Goal: Task Accomplishment & Management: Manage account settings

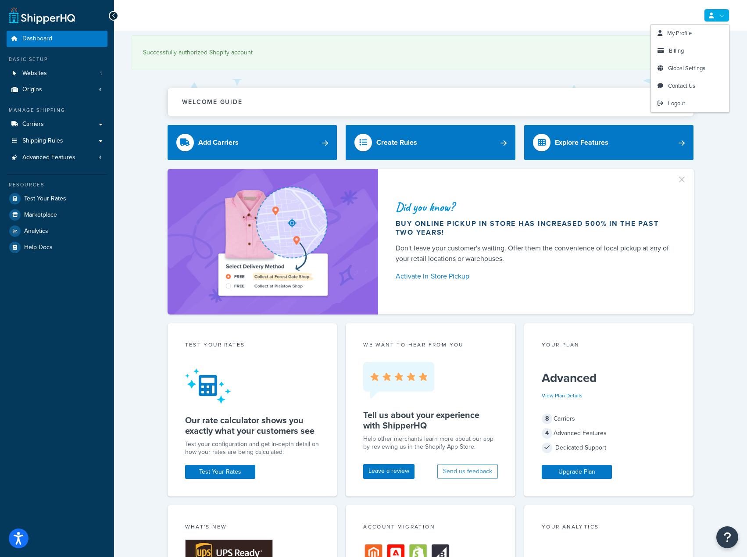
click at [718, 15] on link at bounding box center [716, 15] width 25 height 13
click at [671, 50] on span "Billing" at bounding box center [676, 51] width 15 height 8
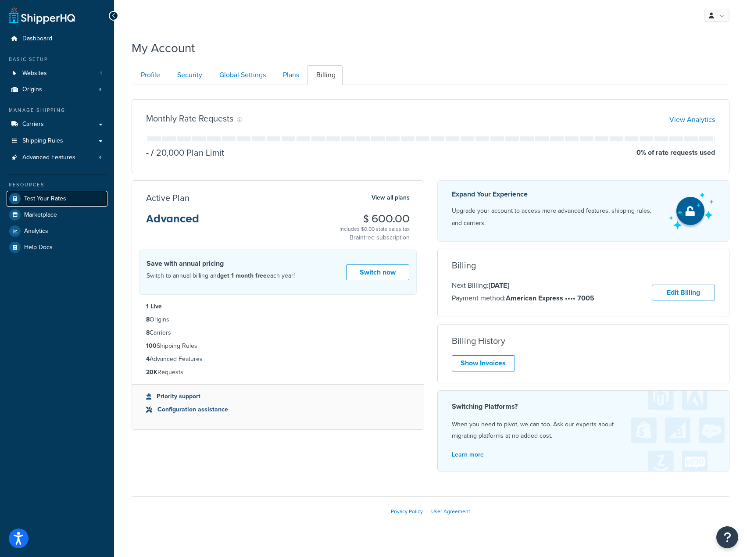
click at [44, 197] on span "Test Your Rates" at bounding box center [45, 198] width 42 height 7
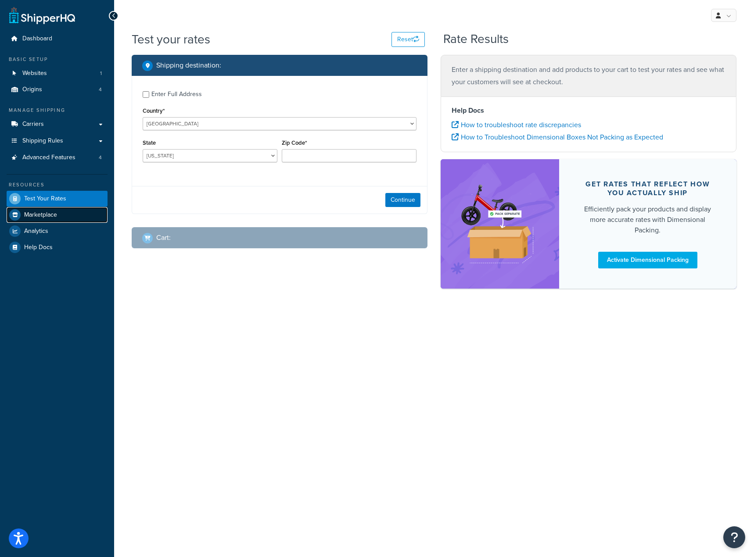
click at [42, 212] on span "Marketplace" at bounding box center [40, 215] width 33 height 7
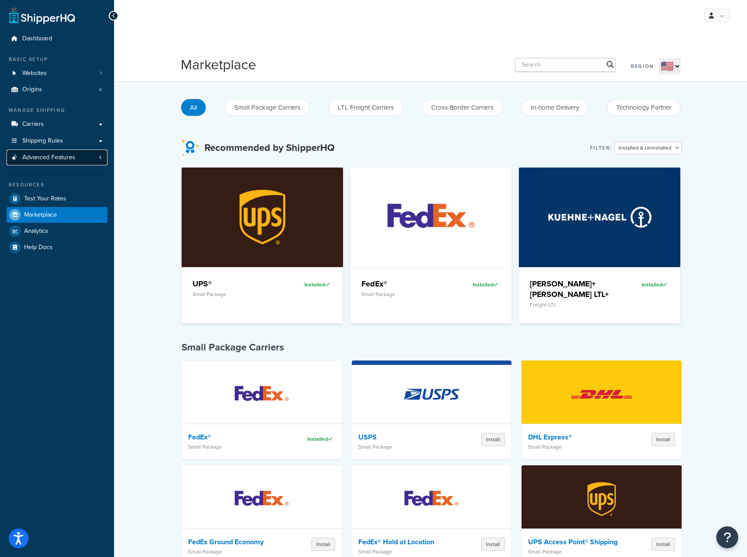
click at [50, 157] on span "Advanced Features" at bounding box center [48, 157] width 53 height 7
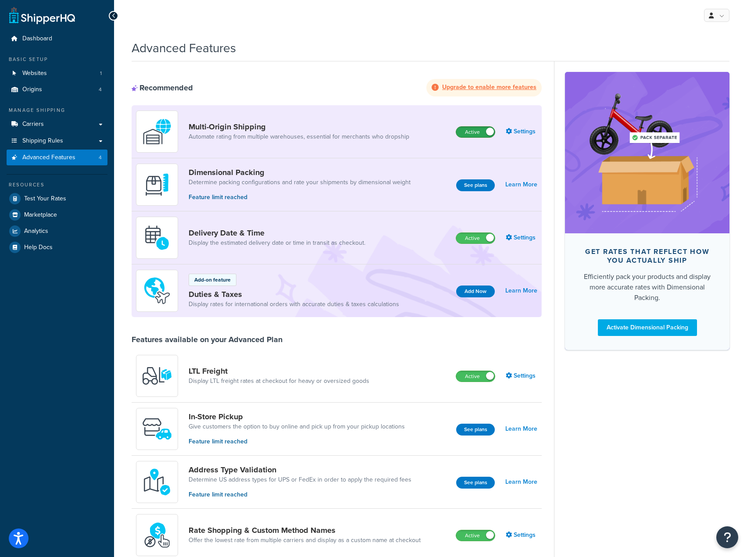
click at [482, 133] on label "Active" at bounding box center [475, 132] width 39 height 11
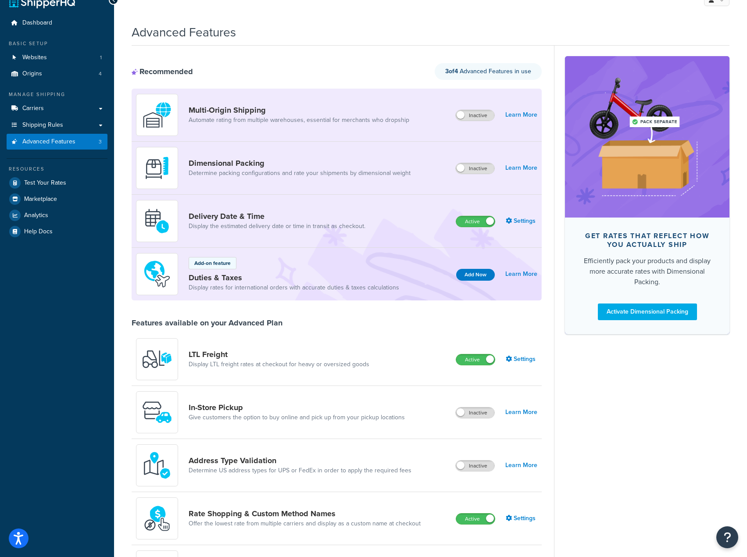
scroll to position [44, 0]
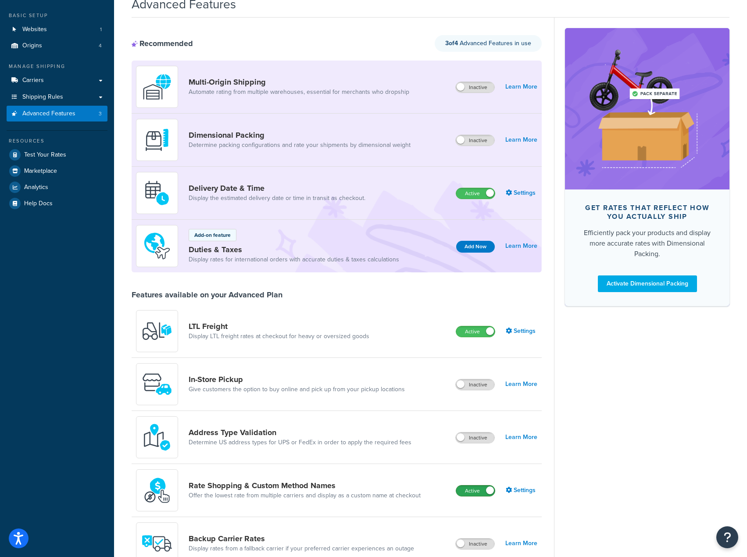
click at [480, 495] on label "Active" at bounding box center [475, 491] width 39 height 11
click at [469, 332] on label "Active" at bounding box center [475, 332] width 39 height 11
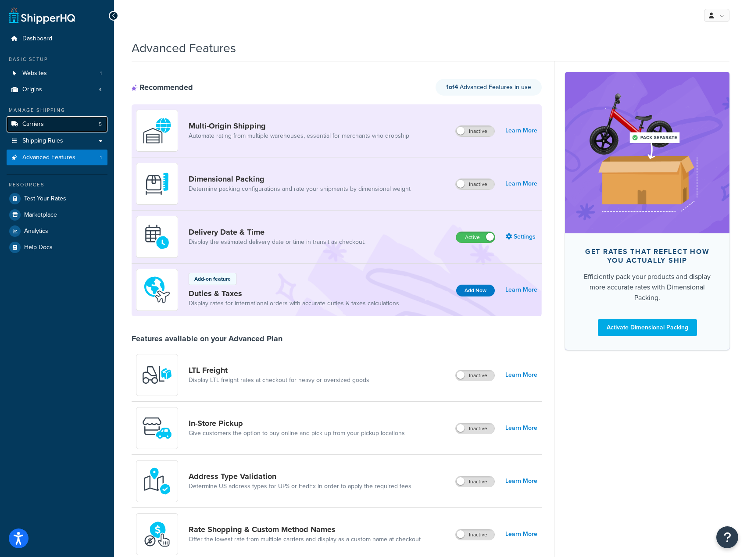
click at [62, 121] on link "Carriers 5" at bounding box center [57, 124] width 101 height 16
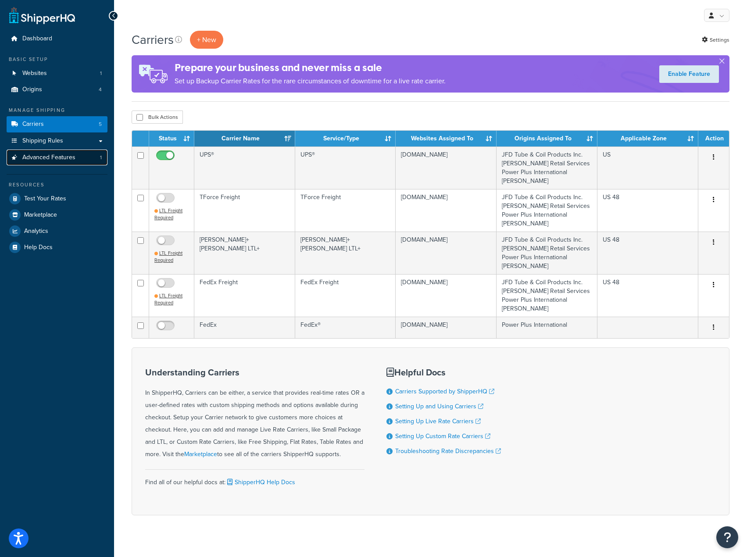
click at [63, 157] on span "Advanced Features" at bounding box center [48, 157] width 53 height 7
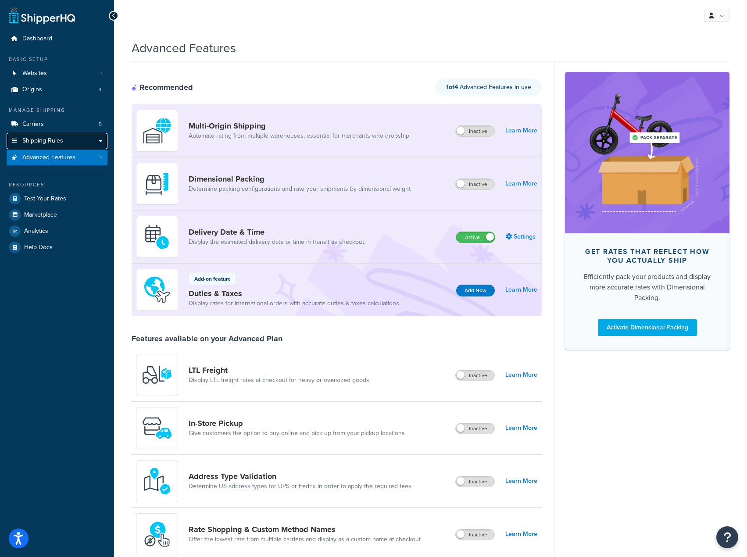
click at [68, 140] on link "Shipping Rules" at bounding box center [57, 141] width 101 height 16
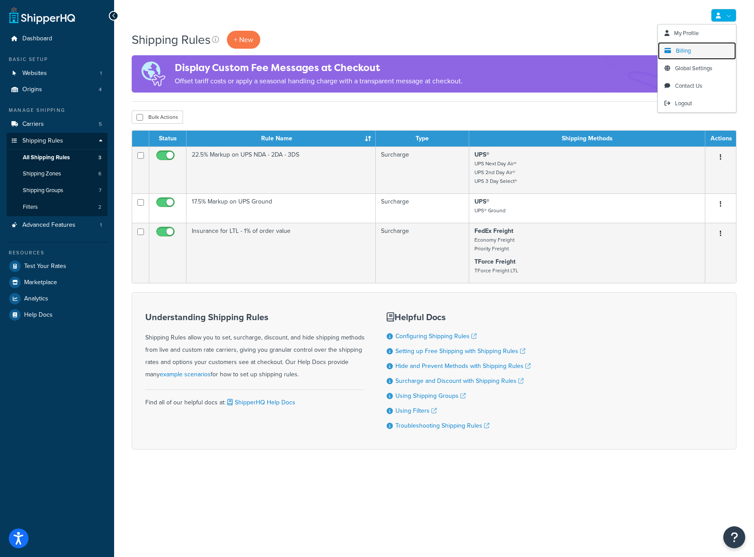
click at [678, 51] on span "Billing" at bounding box center [683, 51] width 15 height 8
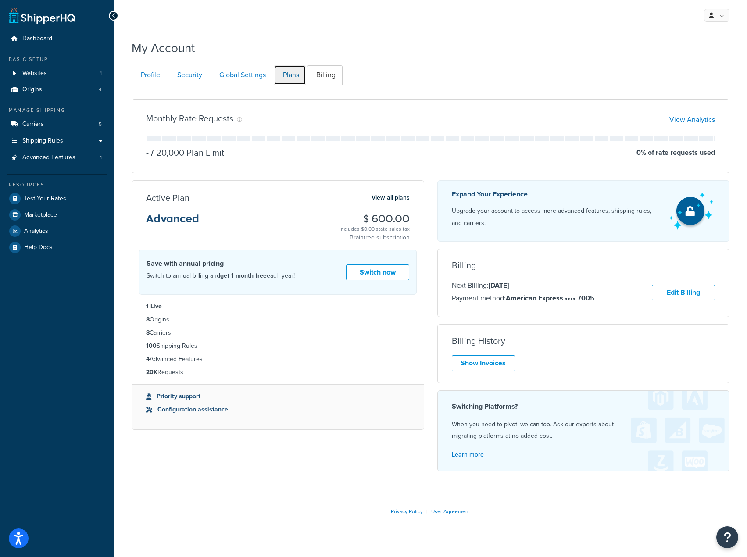
click at [295, 80] on link "Plans" at bounding box center [290, 75] width 32 height 20
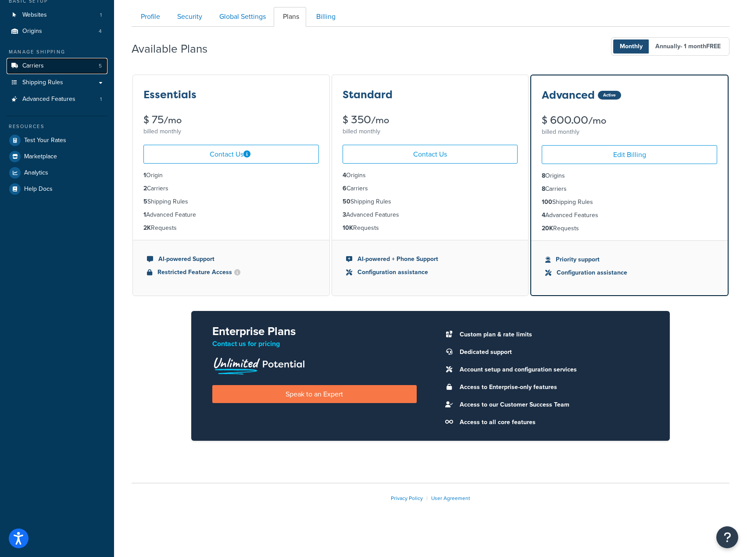
click at [37, 69] on span "Carriers" at bounding box center [33, 65] width 22 height 7
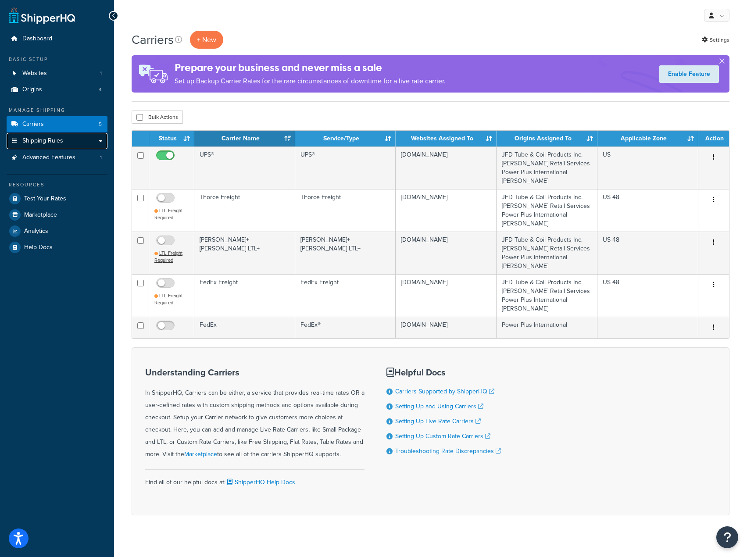
click at [57, 133] on link "Shipping Rules" at bounding box center [57, 141] width 101 height 16
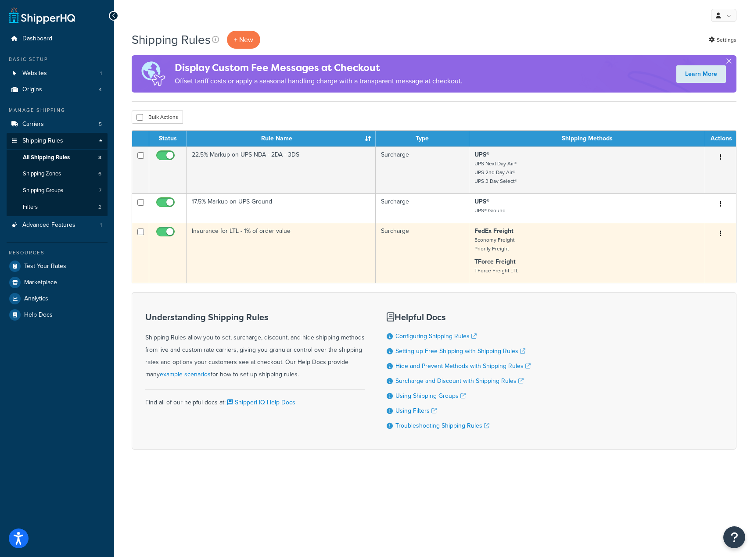
click at [165, 235] on input "checkbox" at bounding box center [166, 234] width 24 height 11
checkbox input "false"
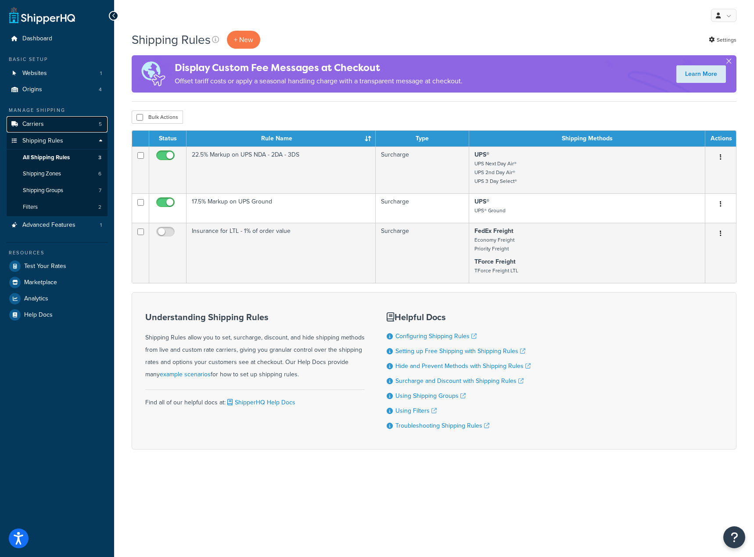
click at [17, 125] on icon at bounding box center [14, 124] width 9 height 5
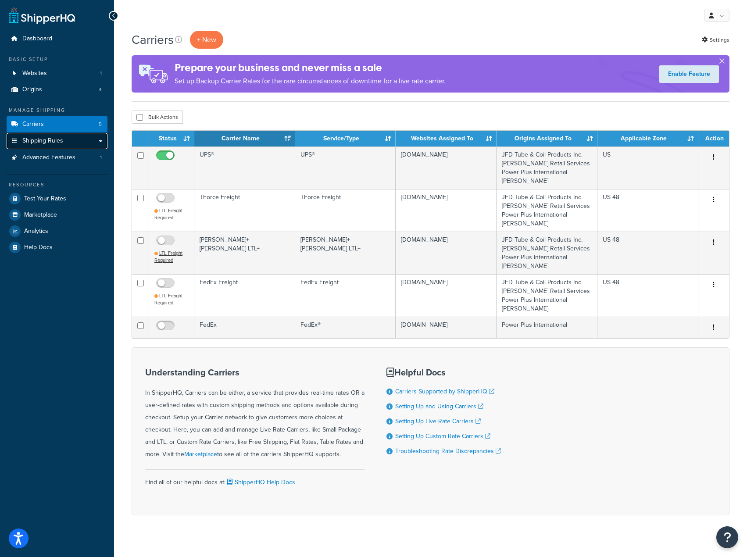
click at [57, 141] on span "Shipping Rules" at bounding box center [42, 140] width 41 height 7
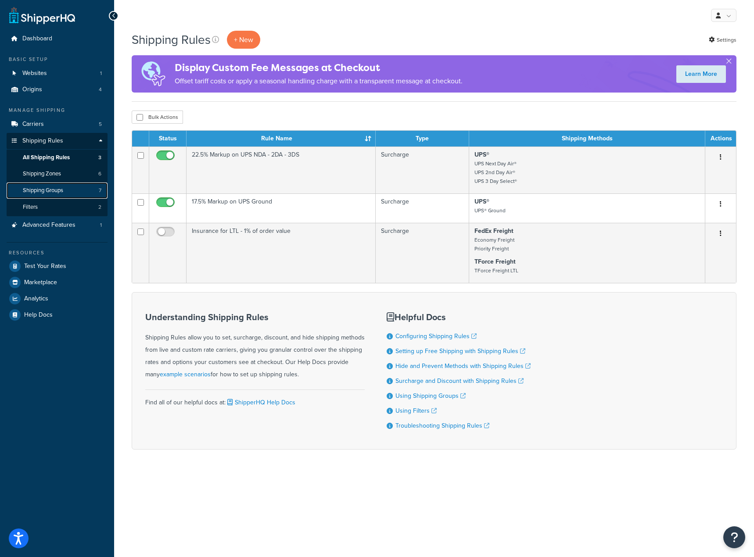
click at [66, 196] on link "Shipping Groups 7" at bounding box center [57, 191] width 101 height 16
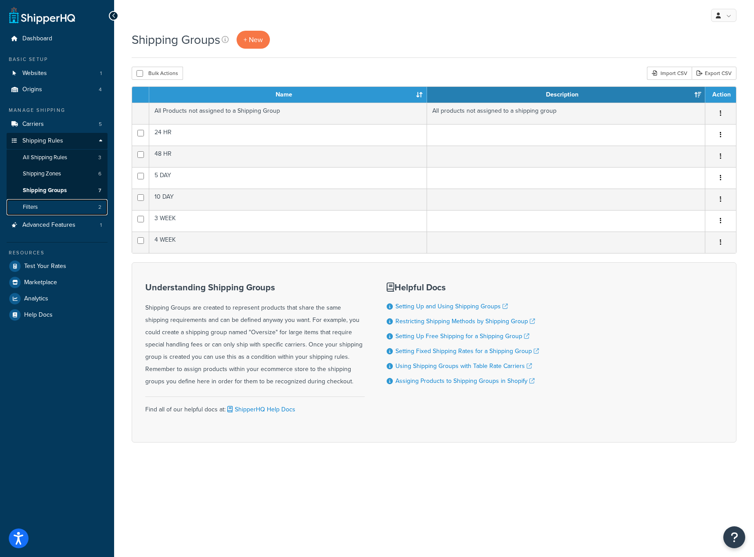
click at [69, 211] on link "Filters 2" at bounding box center [57, 207] width 101 height 16
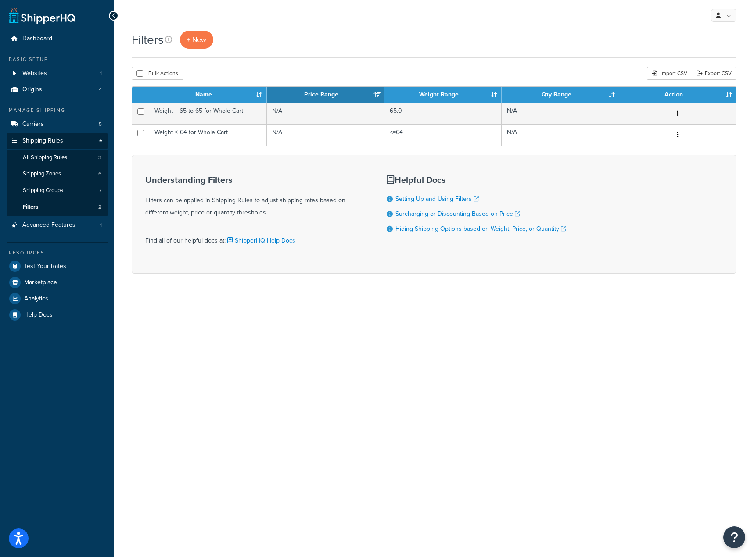
click at [385, 30] on div "My Profile Billing Global Settings Contact Us Logout" at bounding box center [434, 15] width 640 height 31
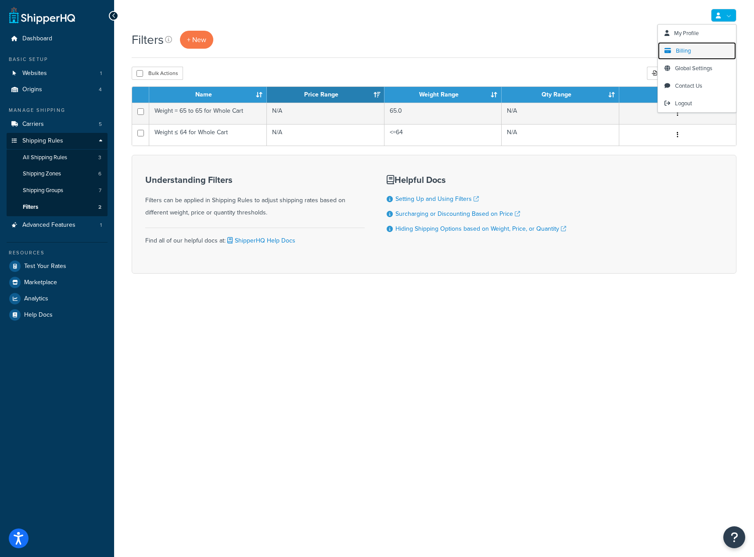
click at [706, 53] on link "Billing" at bounding box center [697, 51] width 78 height 18
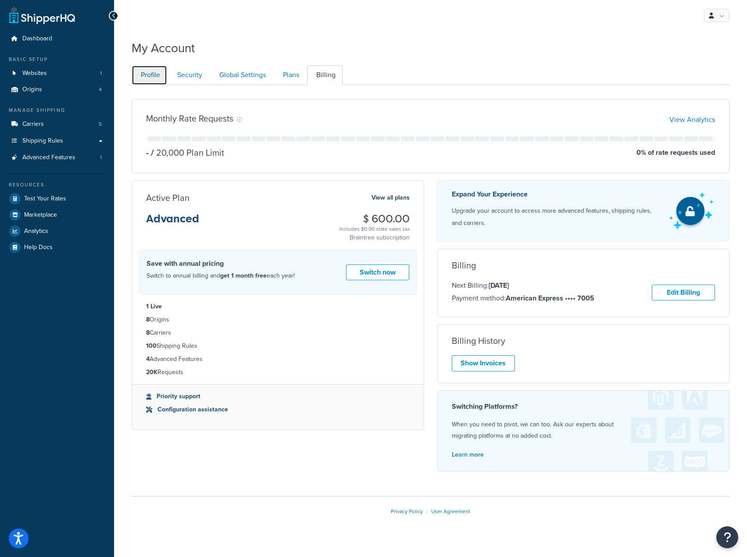
click at [154, 77] on link "Profile" at bounding box center [150, 75] width 36 height 20
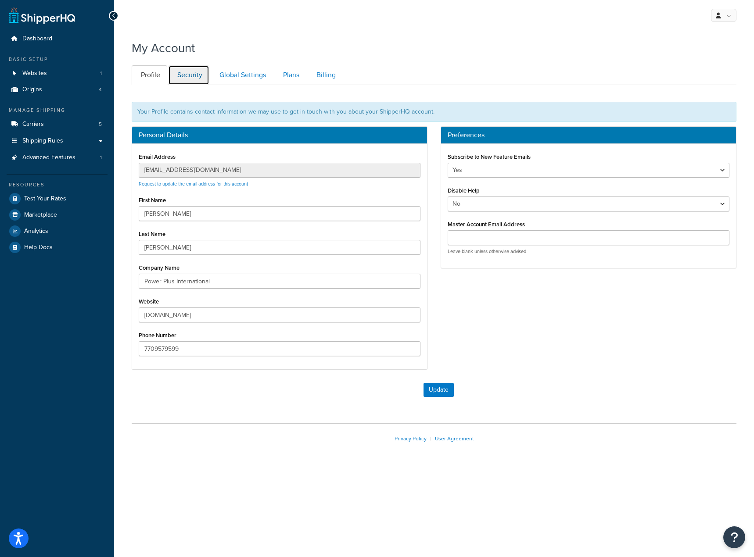
click at [198, 77] on link "Security" at bounding box center [188, 75] width 41 height 20
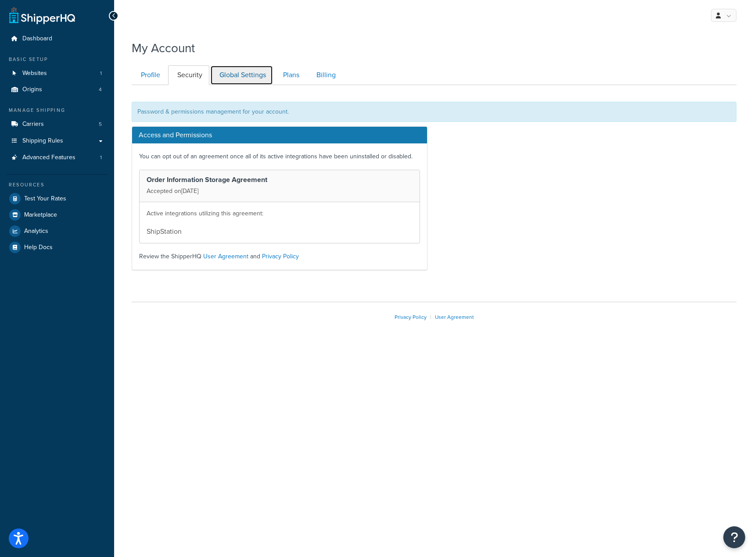
click at [252, 74] on link "Global Settings" at bounding box center [241, 75] width 63 height 20
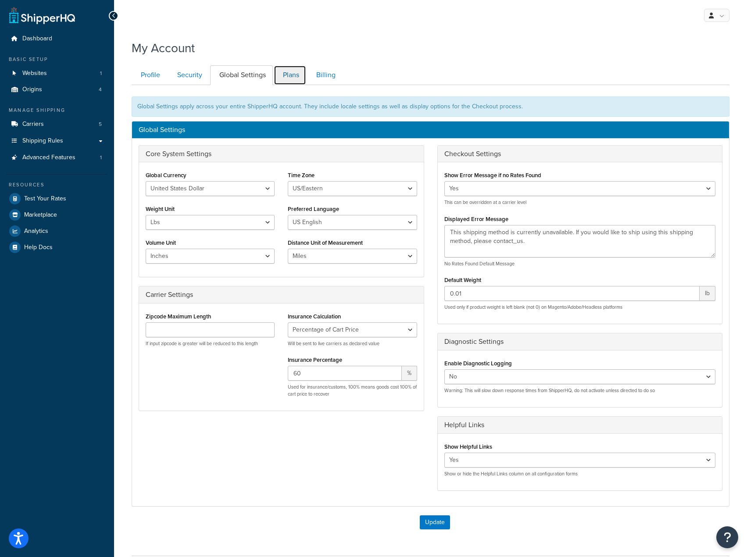
click at [298, 75] on link "Plans" at bounding box center [290, 75] width 32 height 20
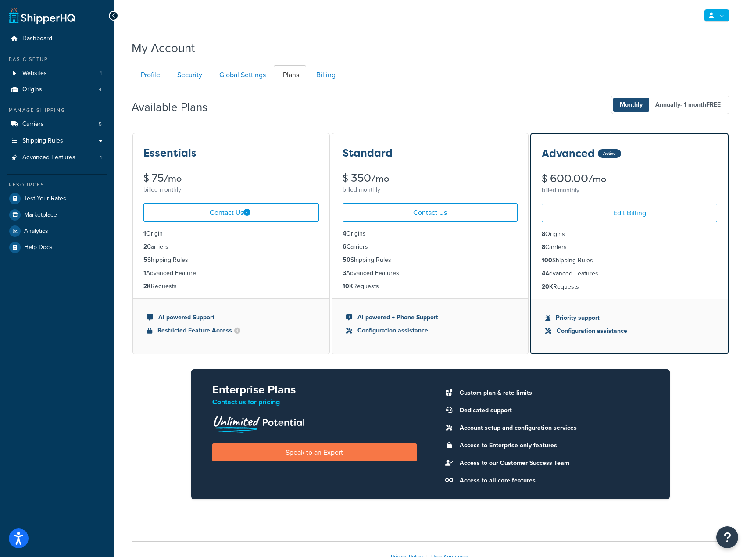
click at [722, 22] on link at bounding box center [716, 15] width 25 height 13
click at [682, 97] on link "Logout" at bounding box center [690, 104] width 78 height 18
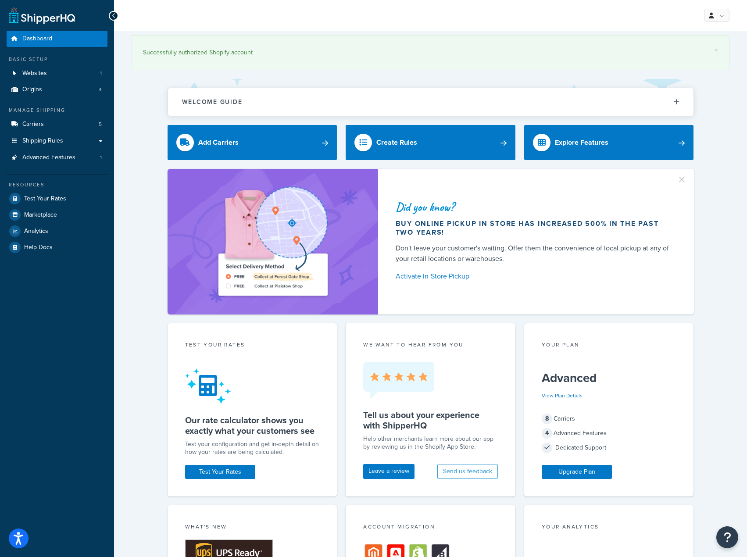
click at [123, 249] on div "× Successfully authorized Shopify account Welcome Guide Recommendations Shipper…" at bounding box center [430, 466] width 633 height 870
click at [711, 19] on link at bounding box center [716, 15] width 25 height 13
click at [684, 51] on span "Billing" at bounding box center [676, 51] width 15 height 8
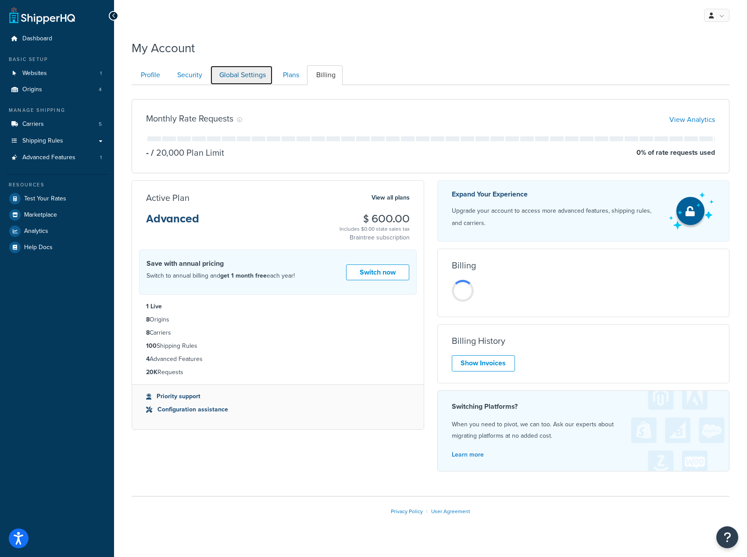
click at [239, 77] on link "Global Settings" at bounding box center [241, 75] width 63 height 20
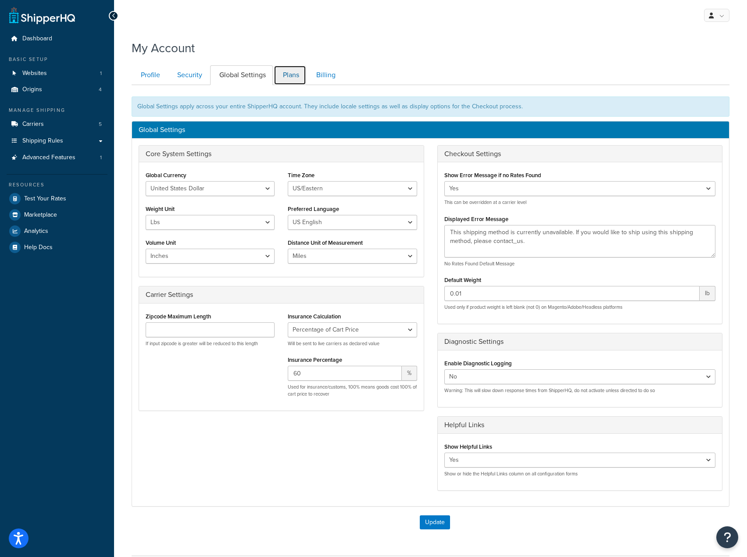
click at [289, 81] on link "Plans" at bounding box center [290, 75] width 32 height 20
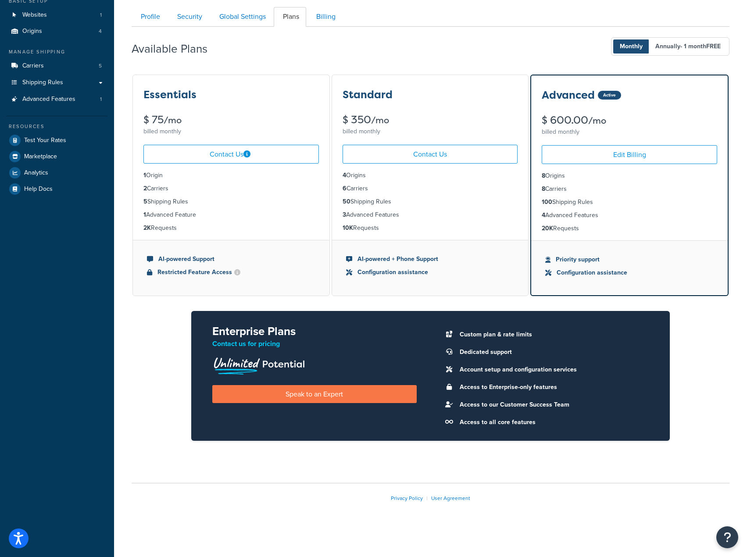
click at [174, 323] on div "Essentials $ 75 /mo billed monthly Contact Us 1 Origin 2 Carriers 5 Shipping Ru…" at bounding box center [431, 265] width 598 height 382
click at [329, 15] on link "Billing" at bounding box center [325, 17] width 36 height 20
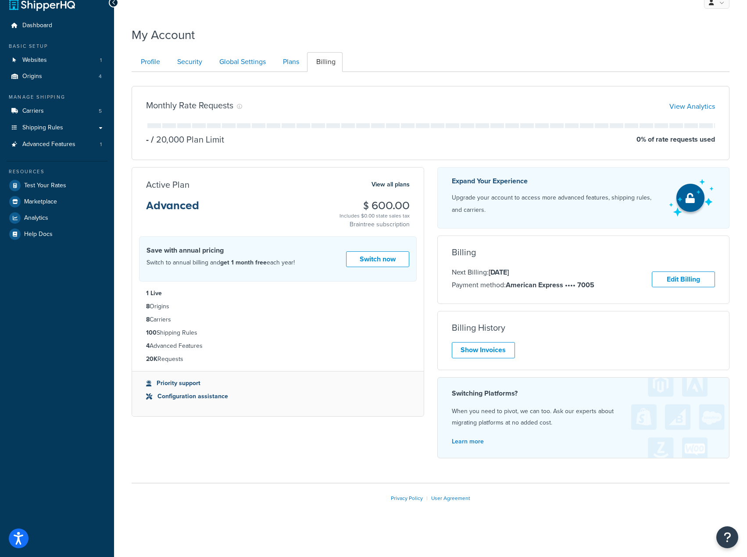
scroll to position [14, 0]
click at [701, 104] on link "View Analytics" at bounding box center [693, 106] width 46 height 10
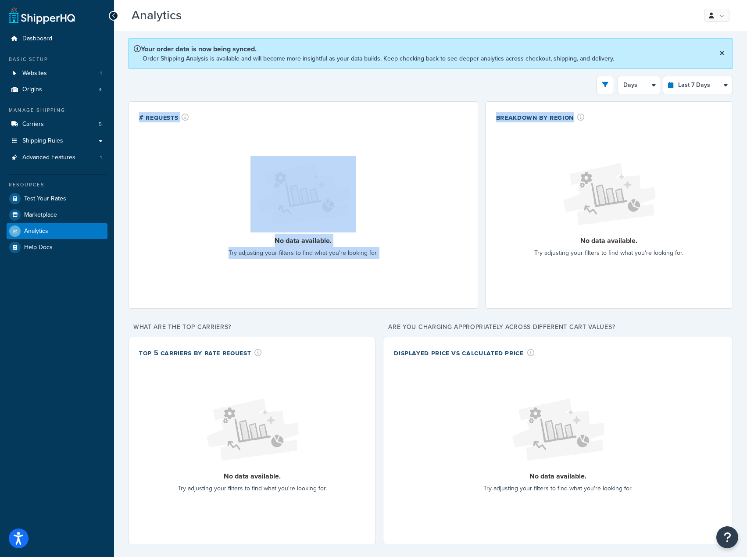
click at [685, 94] on div "Your order data is now being synced. Order Shipping Analysis is available and w…" at bounding box center [430, 529] width 605 height 983
click at [685, 92] on select "Last 24 Hours Last 7 Days Last 30 Days Last 3 Months Last 6 Months Last 12 Mont…" at bounding box center [698, 85] width 69 height 18
select select "last_6_months"
click at [664, 76] on select "Last 24 Hours Last 7 Days Last 30 Days Last 3 Months Last 6 Months Last 12 Mont…" at bounding box center [698, 85] width 69 height 18
select select "1w"
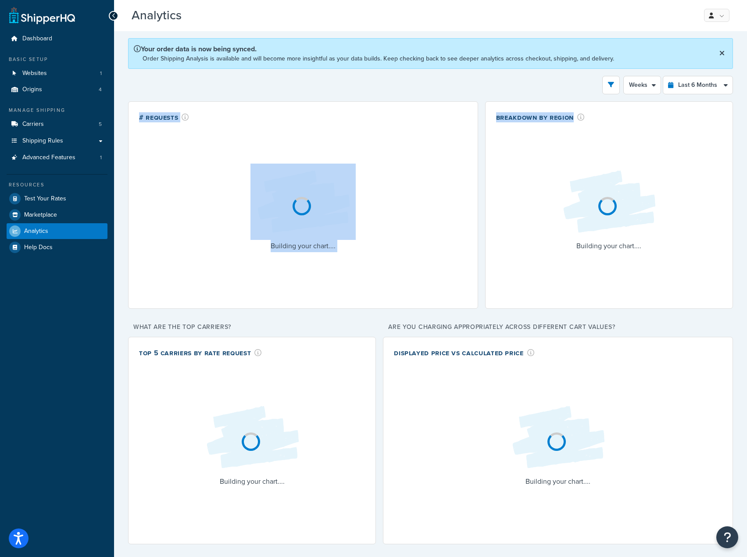
click at [458, 73] on div "Your order data is now being synced. Order Shipping Analysis is available and w…" at bounding box center [430, 529] width 605 height 983
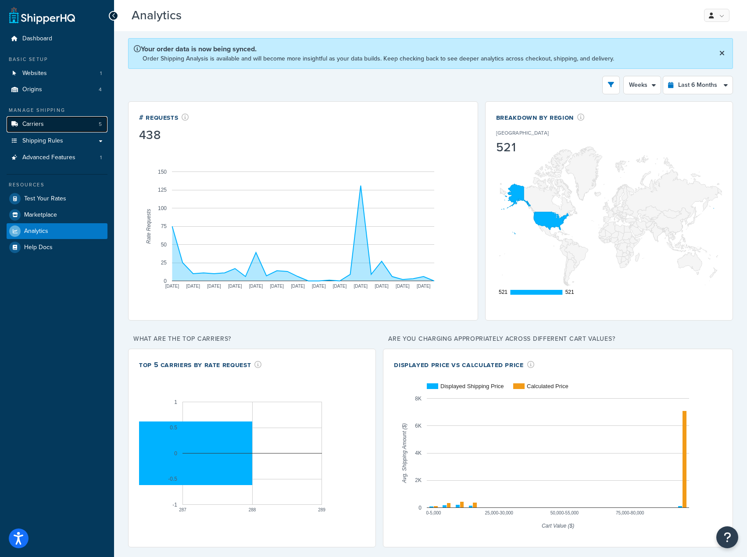
click at [57, 122] on link "Carriers 5" at bounding box center [57, 124] width 101 height 16
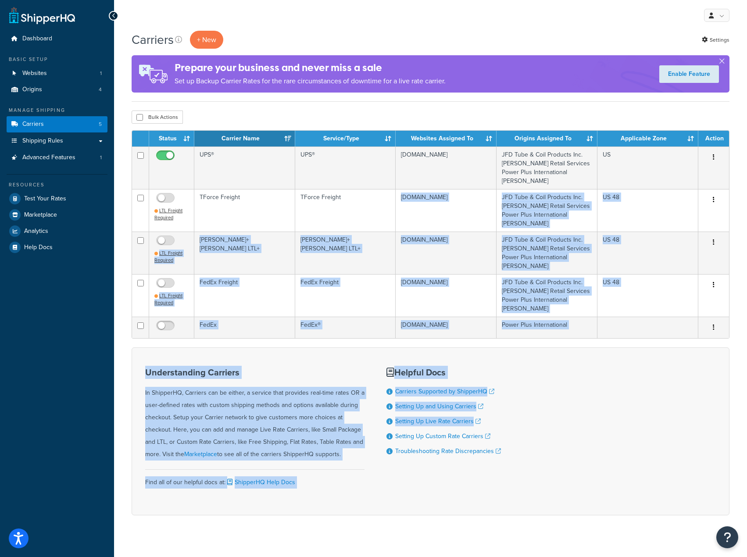
drag, startPoint x: 561, startPoint y: 416, endPoint x: 621, endPoint y: 394, distance: 63.7
click at [527, 253] on form "Status Carrier Name Service/Type Websites Assigned To Origins Assigned To Appli…" at bounding box center [431, 322] width 598 height 385
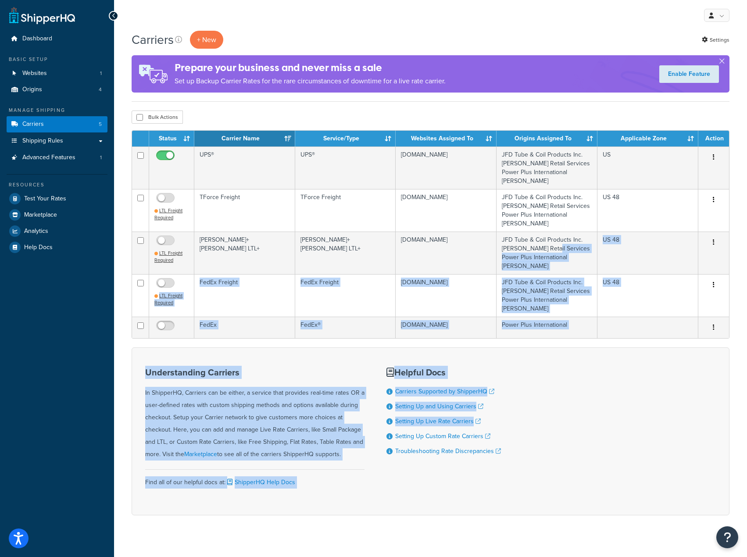
click at [637, 420] on div "Understanding Carriers In ShipperHQ, Carriers can be either, a service that pro…" at bounding box center [431, 432] width 598 height 168
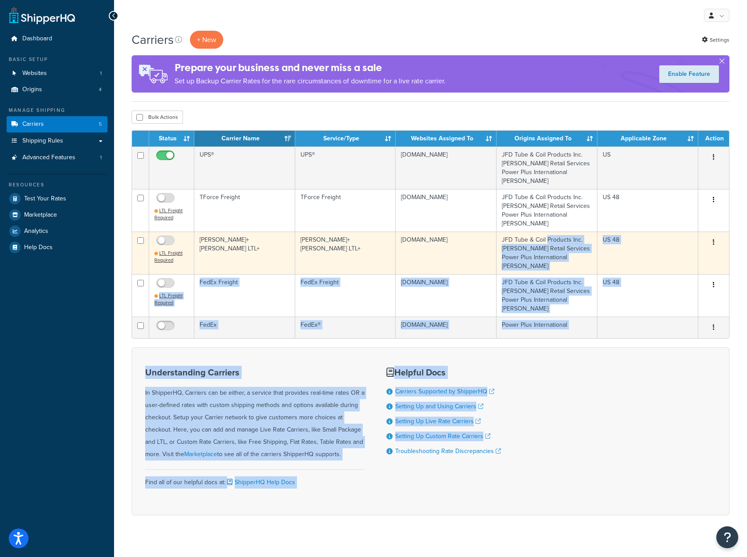
drag, startPoint x: 633, startPoint y: 424, endPoint x: 524, endPoint y: 241, distance: 212.5
click at [524, 241] on form "Status Carrier Name Service/Type Websites Assigned To Origins Assigned To Appli…" at bounding box center [431, 322] width 598 height 385
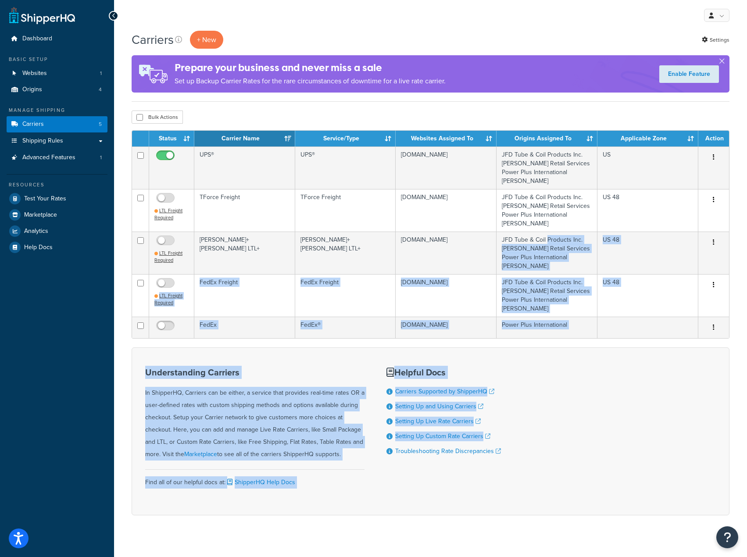
click at [624, 421] on div "Understanding Carriers In ShipperHQ, Carriers can be either, a service that pro…" at bounding box center [431, 432] width 598 height 168
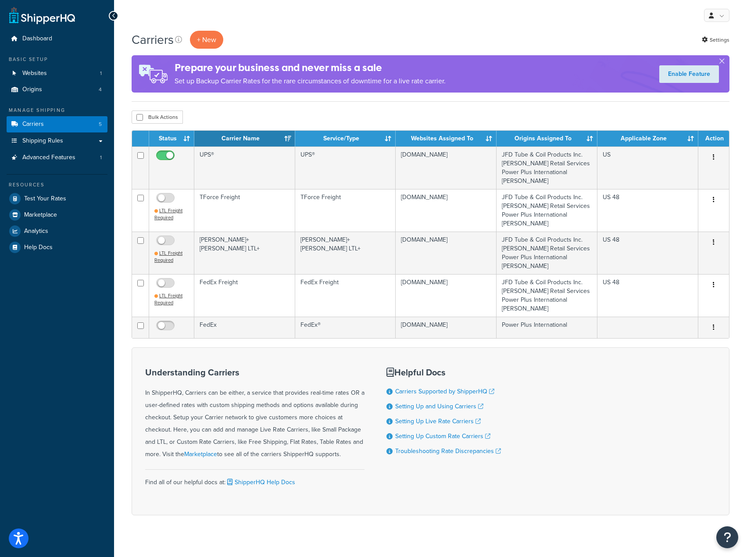
click at [639, 412] on div "Understanding Carriers In ShipperHQ, Carriers can be either, a service that pro…" at bounding box center [431, 432] width 598 height 168
click at [617, 381] on div "Understanding Carriers In ShipperHQ, Carriers can be either, a service that pro…" at bounding box center [431, 432] width 598 height 168
